Goal: Task Accomplishment & Management: Manage account settings

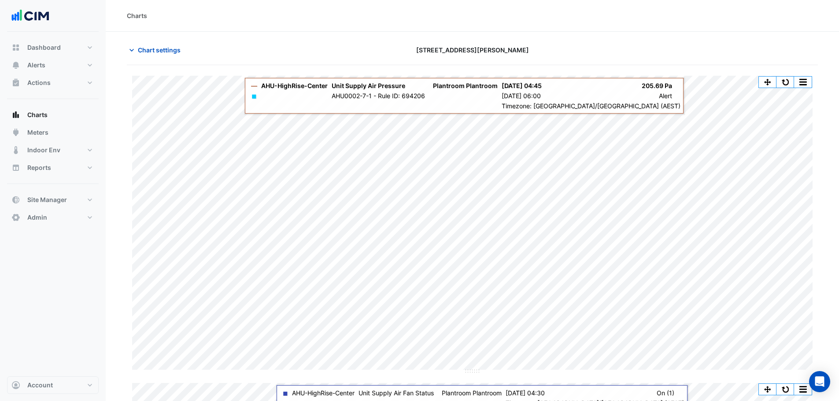
scroll to position [7, 0]
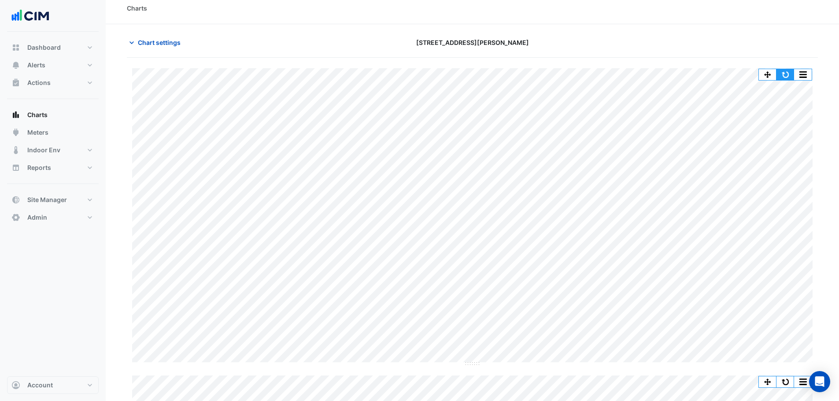
click at [784, 75] on button "button" at bounding box center [785, 74] width 18 height 11
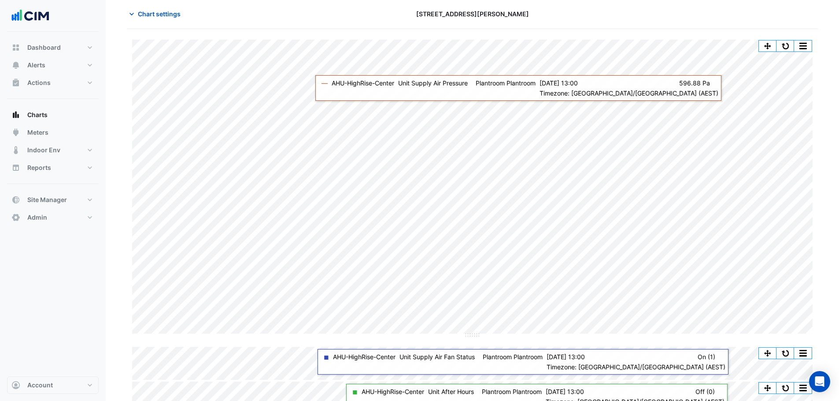
scroll to position [52, 0]
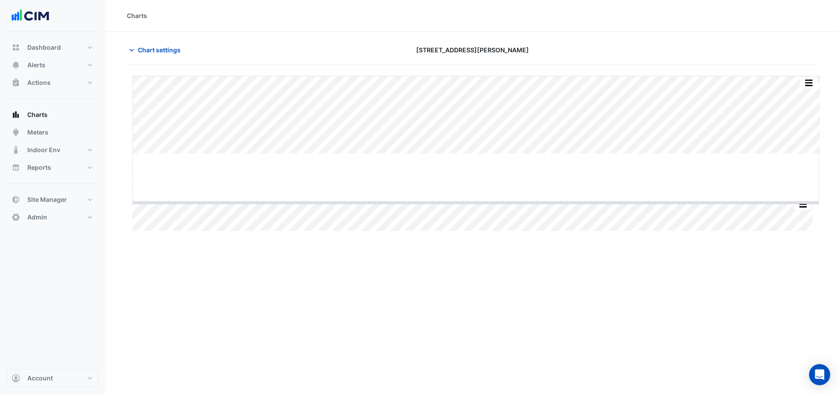
drag, startPoint x: 478, startPoint y: 153, endPoint x: 465, endPoint y: 202, distance: 50.5
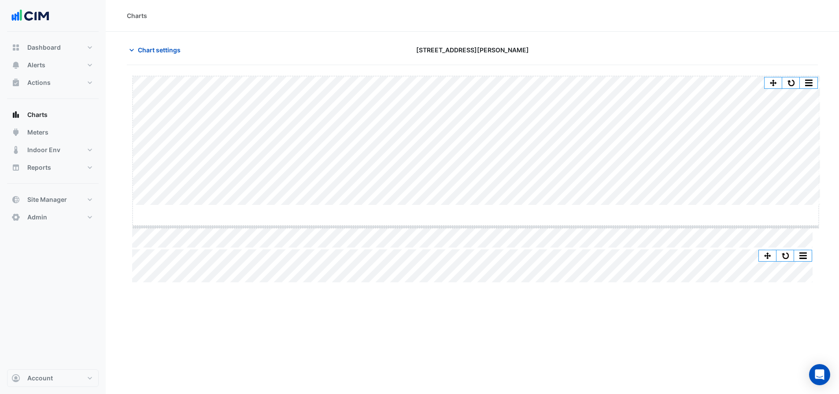
drag, startPoint x: 474, startPoint y: 206, endPoint x: 466, endPoint y: 227, distance: 23.1
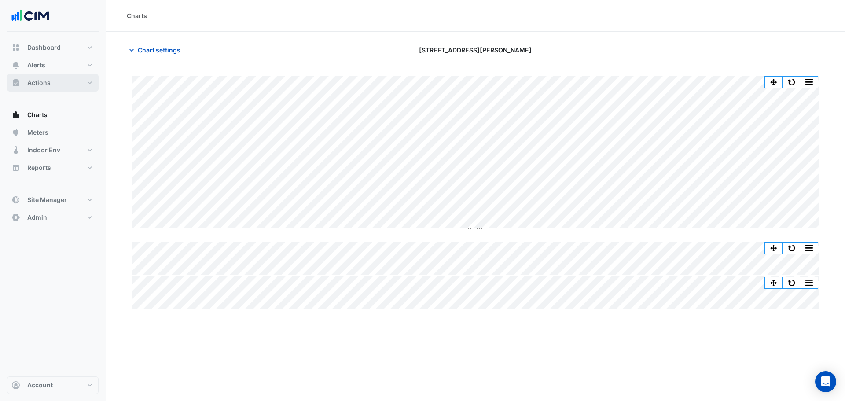
click at [73, 81] on button "Actions" at bounding box center [53, 83] width 92 height 18
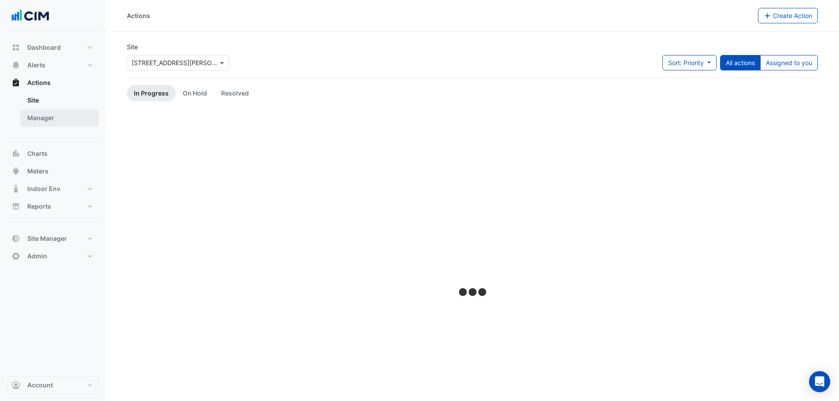
click at [40, 117] on link "Manager" at bounding box center [59, 118] width 78 height 18
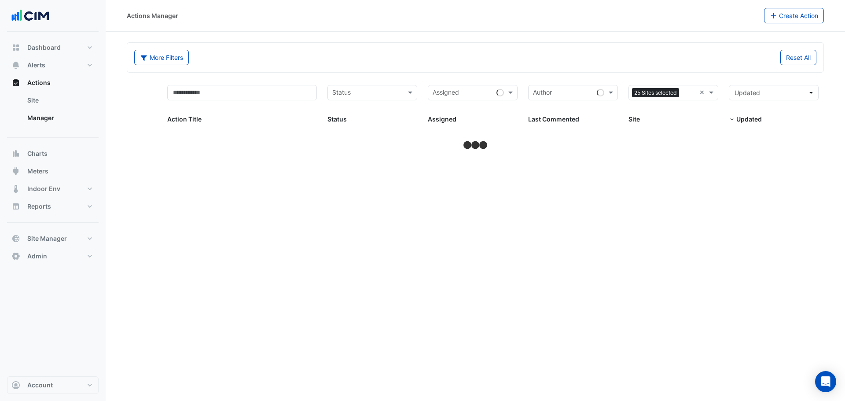
select select "***"
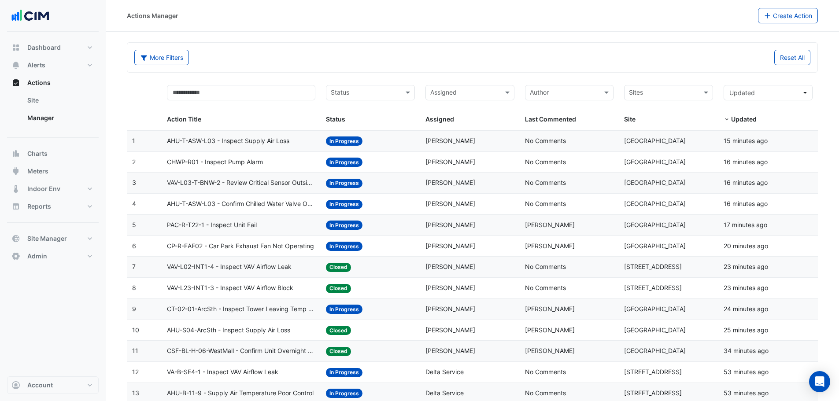
drag, startPoint x: 285, startPoint y: 174, endPoint x: 404, endPoint y: 53, distance: 170.0
click at [404, 53] on div "More Filters" at bounding box center [300, 57] width 343 height 15
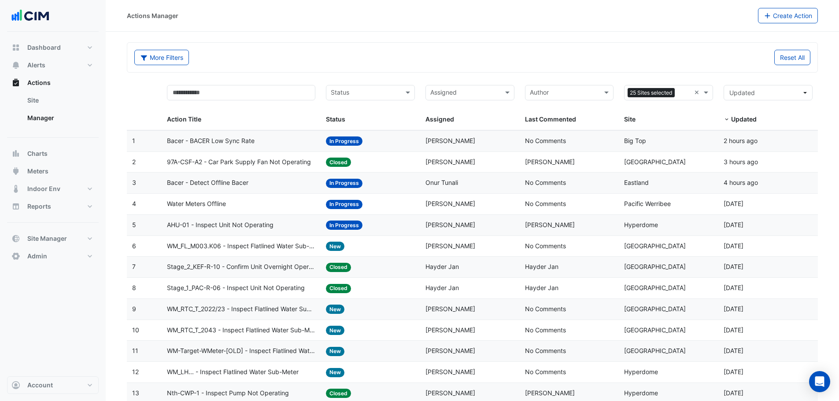
select select "***"
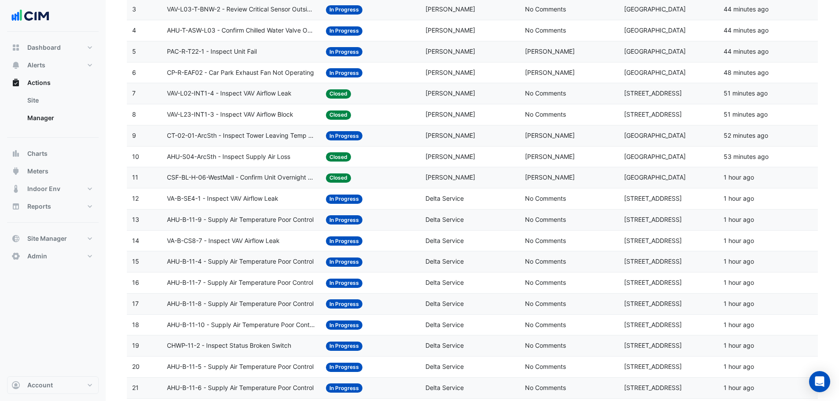
scroll to position [220, 0]
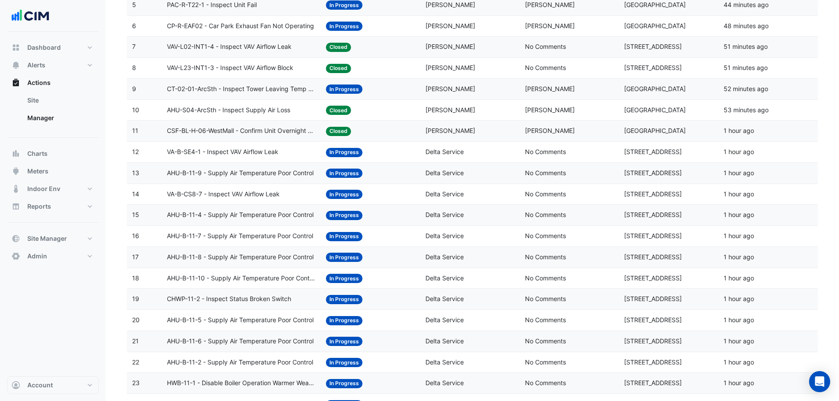
click at [217, 212] on span "AHU-B-11-4 - Supply Air Temperature Poor Control" at bounding box center [240, 215] width 147 height 10
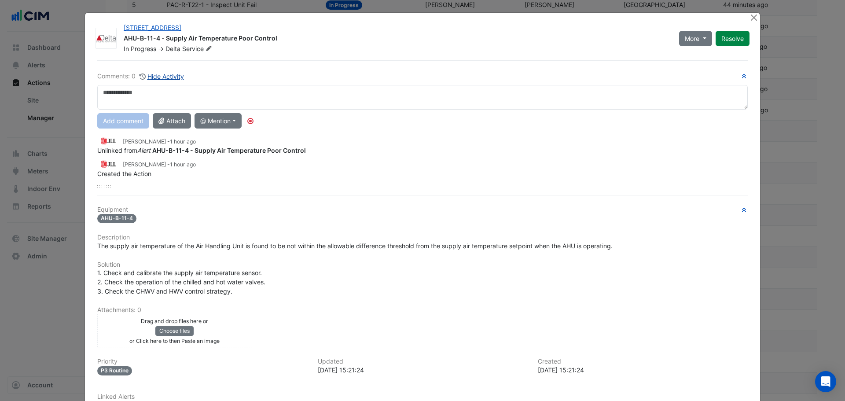
click at [165, 77] on button "Hide Activity" at bounding box center [161, 76] width 45 height 10
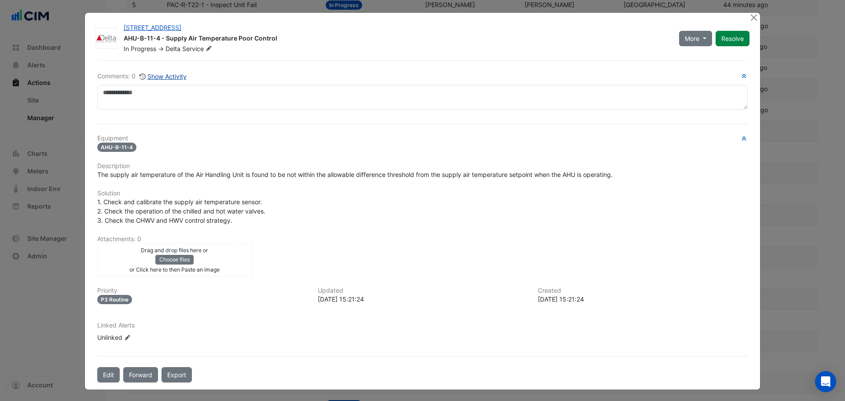
click at [171, 78] on button "Show Activity" at bounding box center [163, 76] width 48 height 10
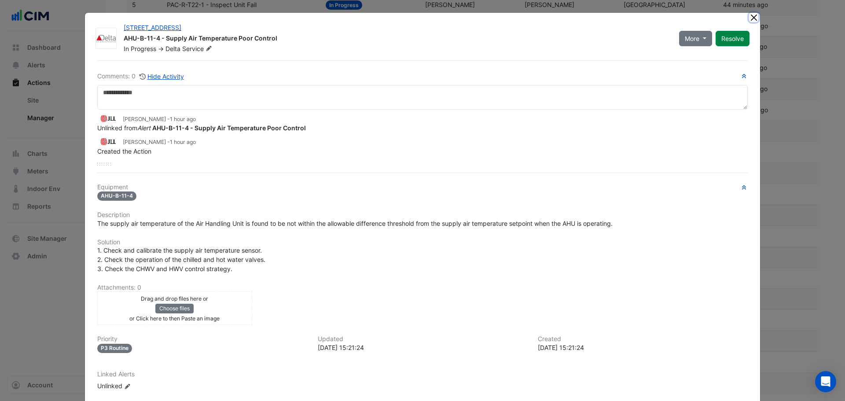
click at [749, 17] on button "Close" at bounding box center [753, 17] width 9 height 9
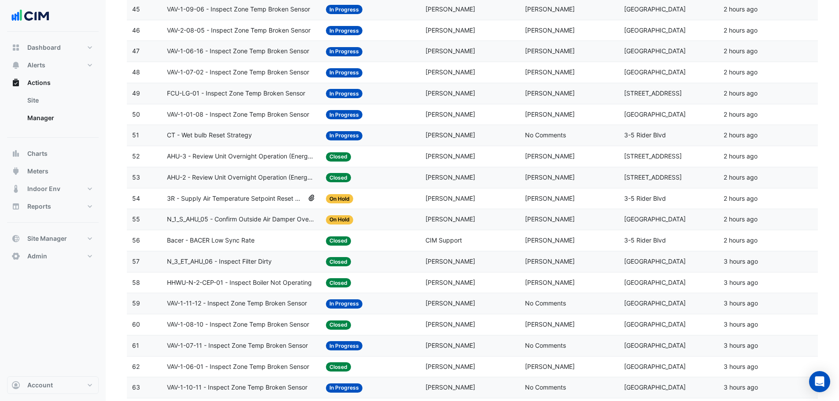
scroll to position [1100, 0]
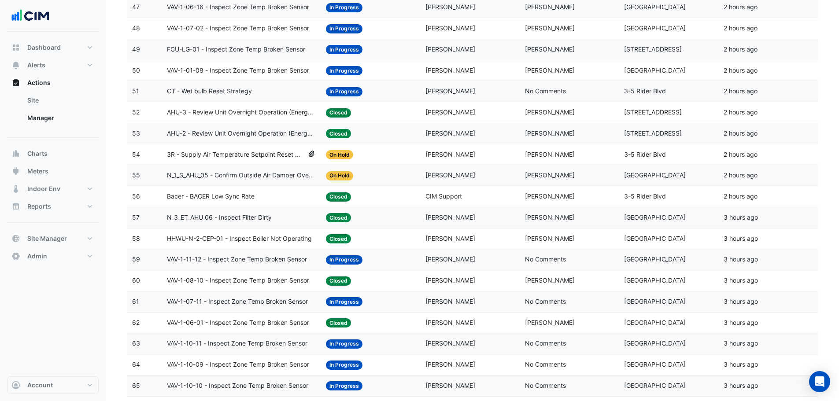
click at [278, 138] on span "AHU-2 - Review Unit Overnight Operation (Energy Waste)" at bounding box center [241, 134] width 148 height 10
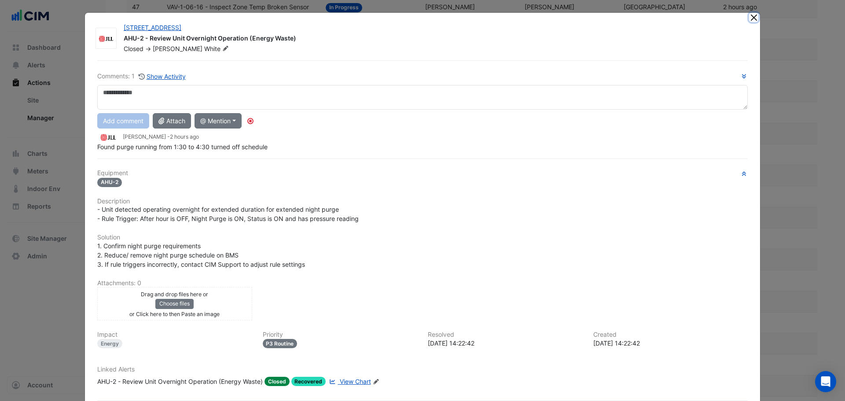
click at [750, 20] on button "Close" at bounding box center [753, 17] width 9 height 9
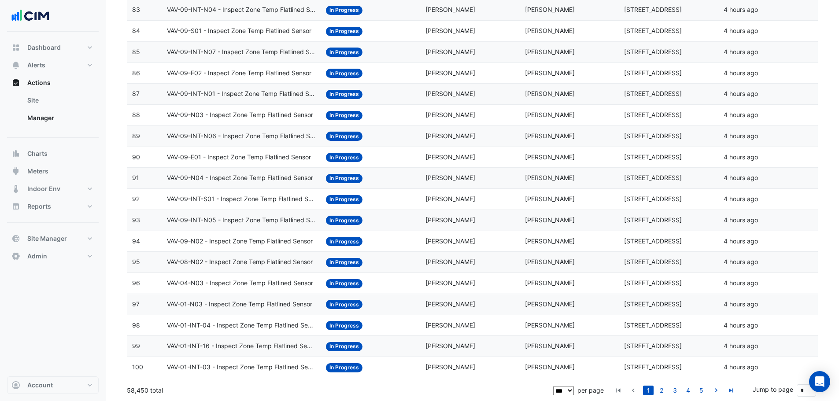
scroll to position [1855, 0]
click at [660, 388] on link "2" at bounding box center [661, 390] width 11 height 10
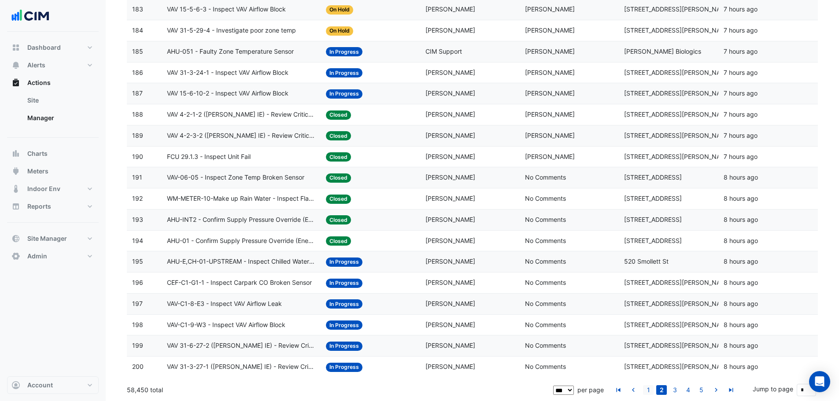
click at [648, 388] on link "1" at bounding box center [648, 390] width 11 height 10
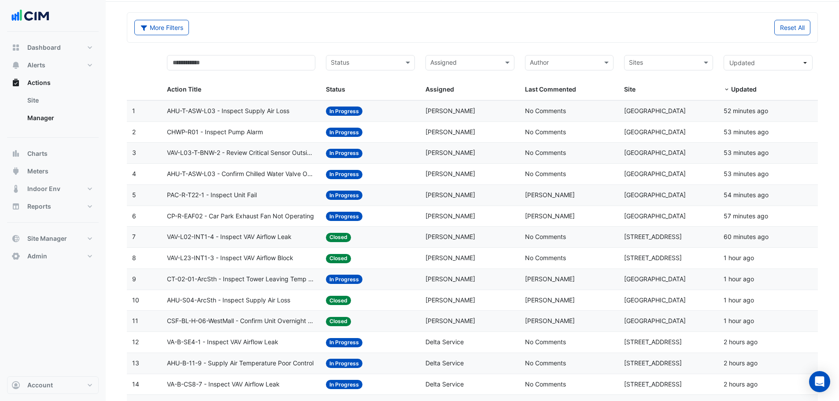
scroll to position [0, 0]
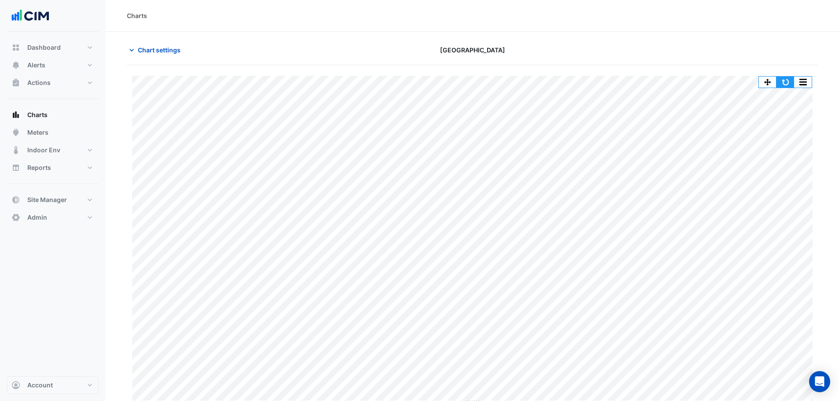
click at [780, 79] on button "button" at bounding box center [785, 82] width 18 height 11
click at [783, 81] on button "button" at bounding box center [785, 82] width 18 height 11
click at [781, 79] on button "button" at bounding box center [785, 82] width 18 height 11
